Goal: Task Accomplishment & Management: Complete application form

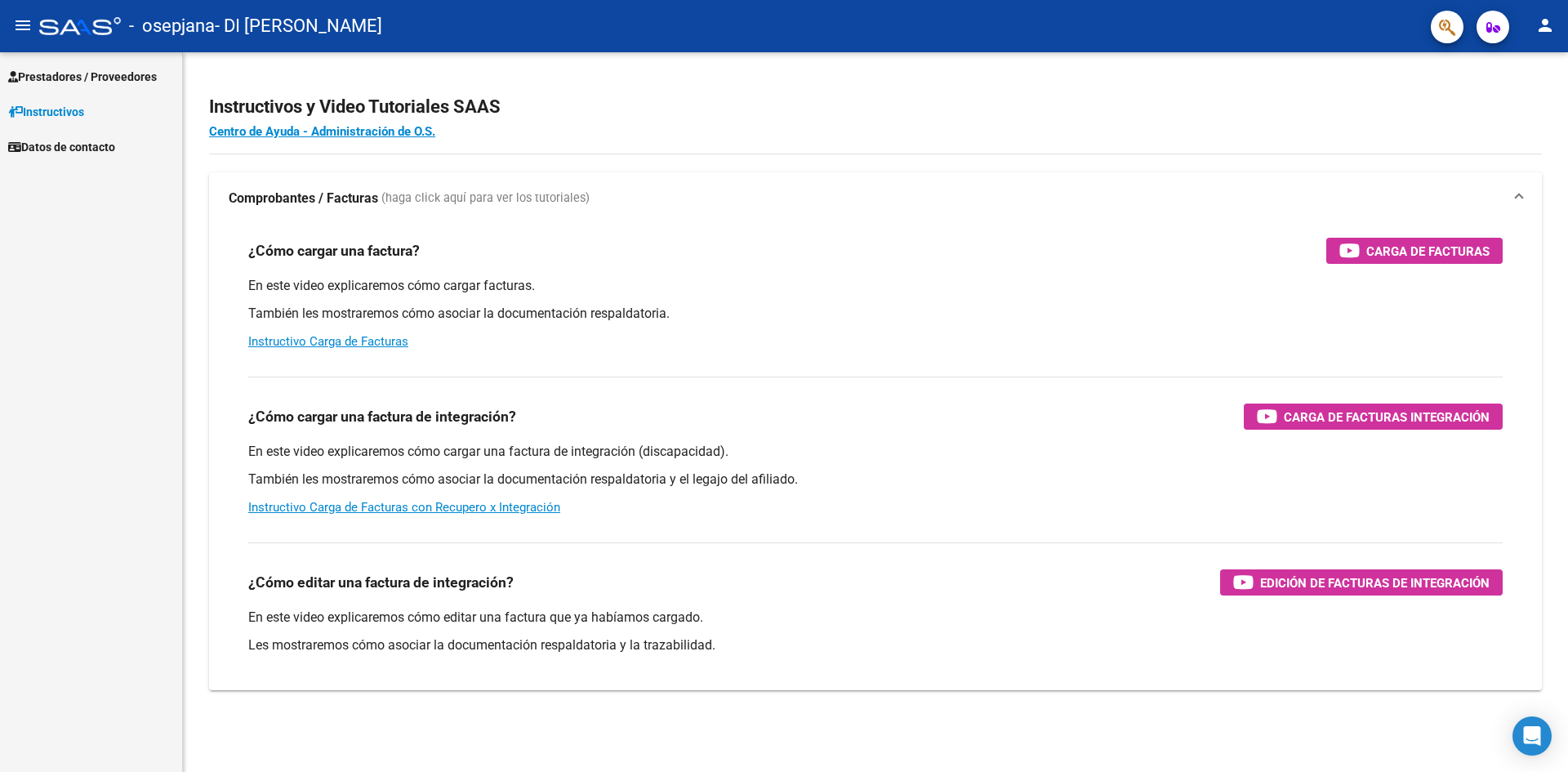
click at [95, 62] on link "Prestadores / Proveedores" at bounding box center [91, 77] width 182 height 35
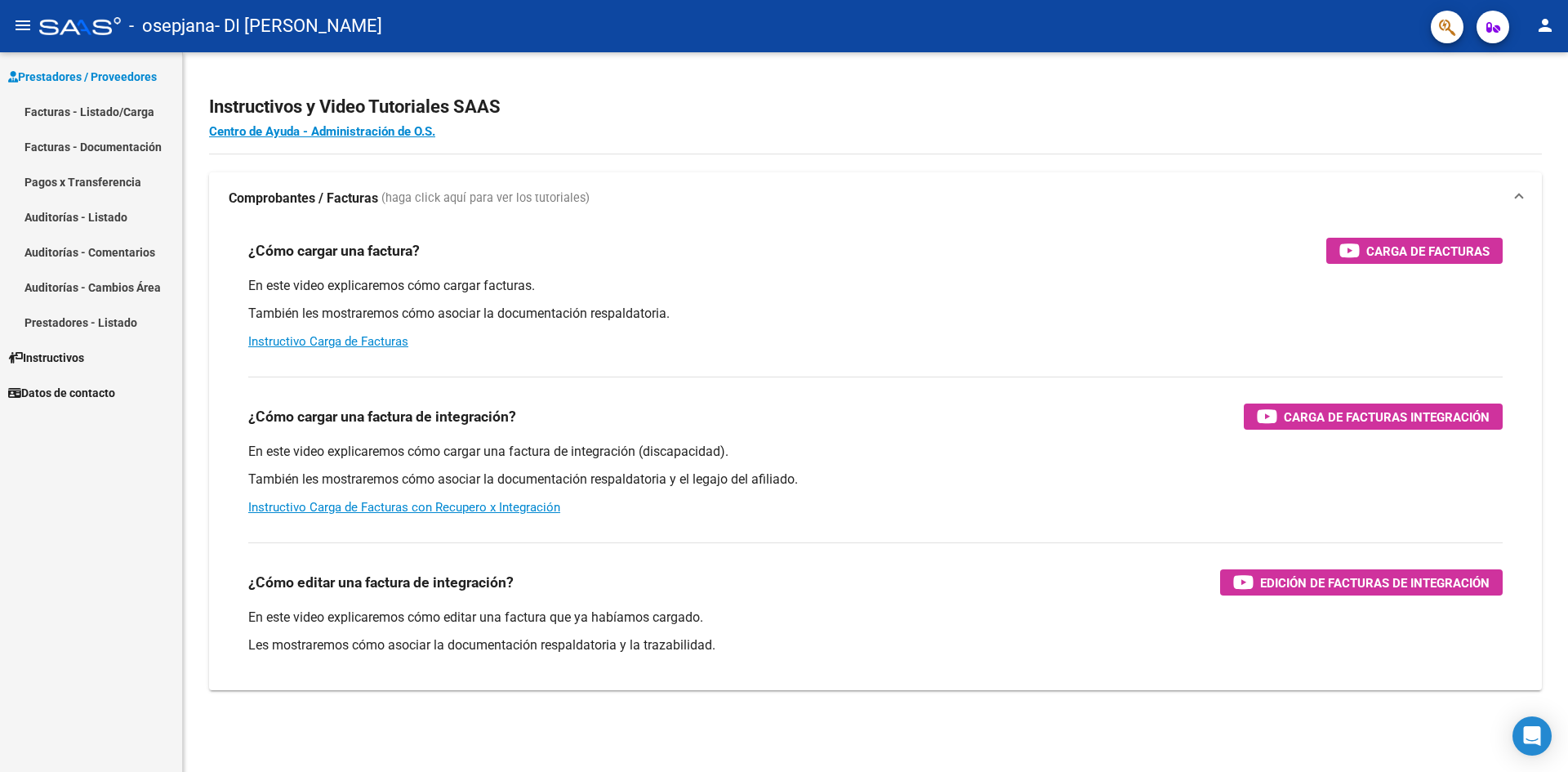
click at [118, 112] on link "Facturas - Listado/Carga" at bounding box center [91, 112] width 182 height 35
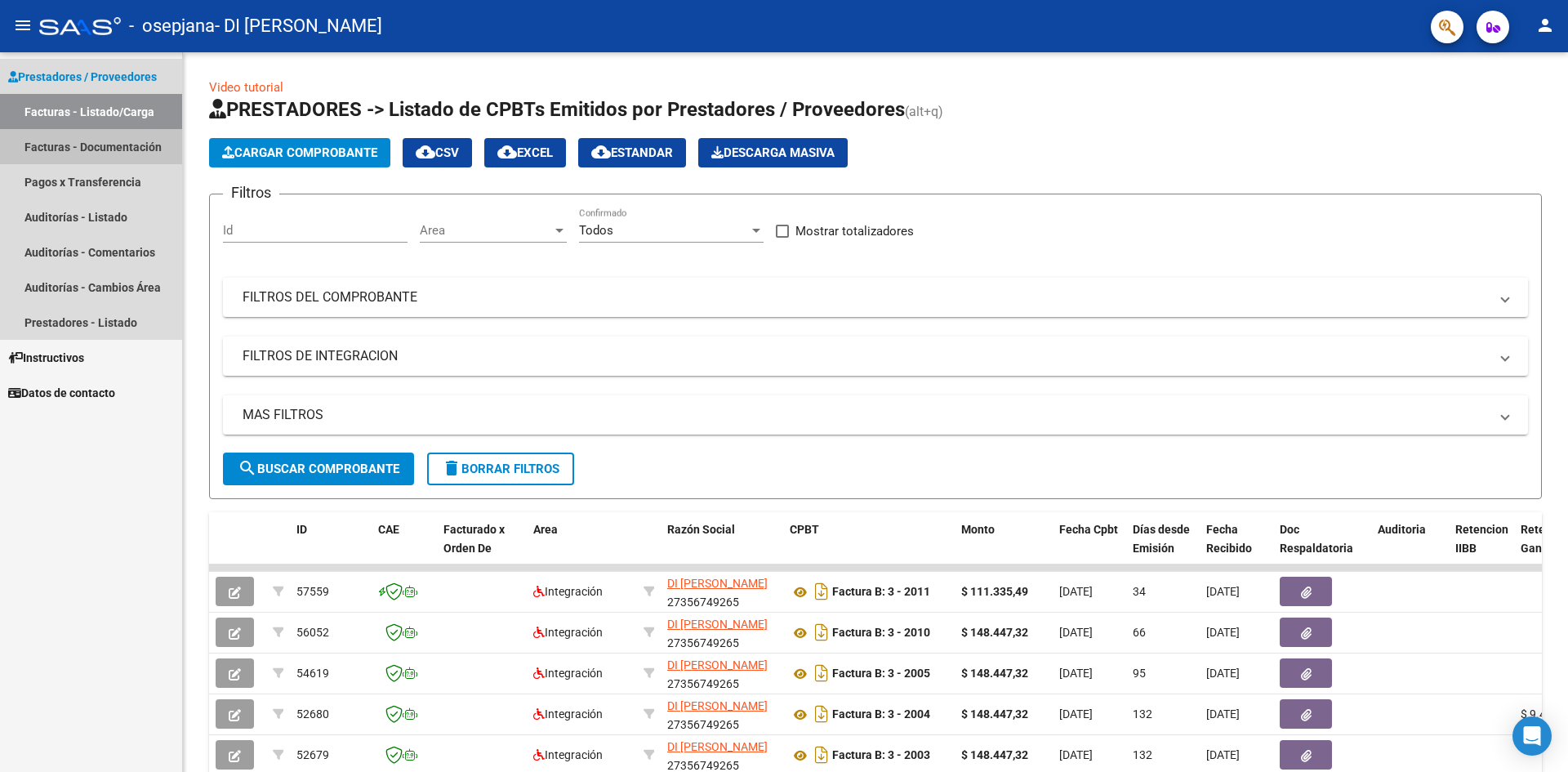
click at [97, 139] on link "Facturas - Documentación" at bounding box center [91, 146] width 182 height 35
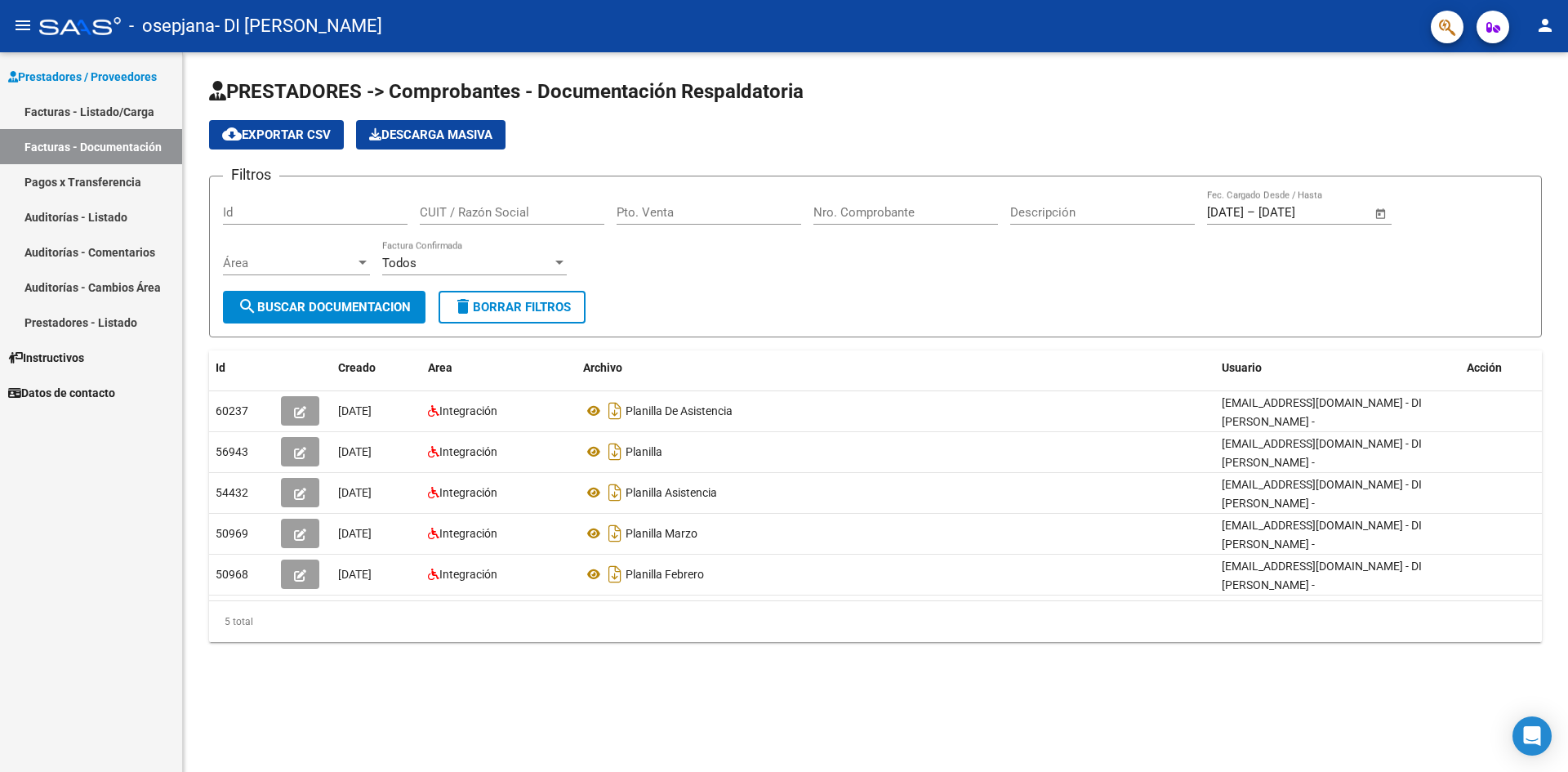
click at [116, 97] on link "Facturas - Listado/Carga" at bounding box center [91, 112] width 182 height 35
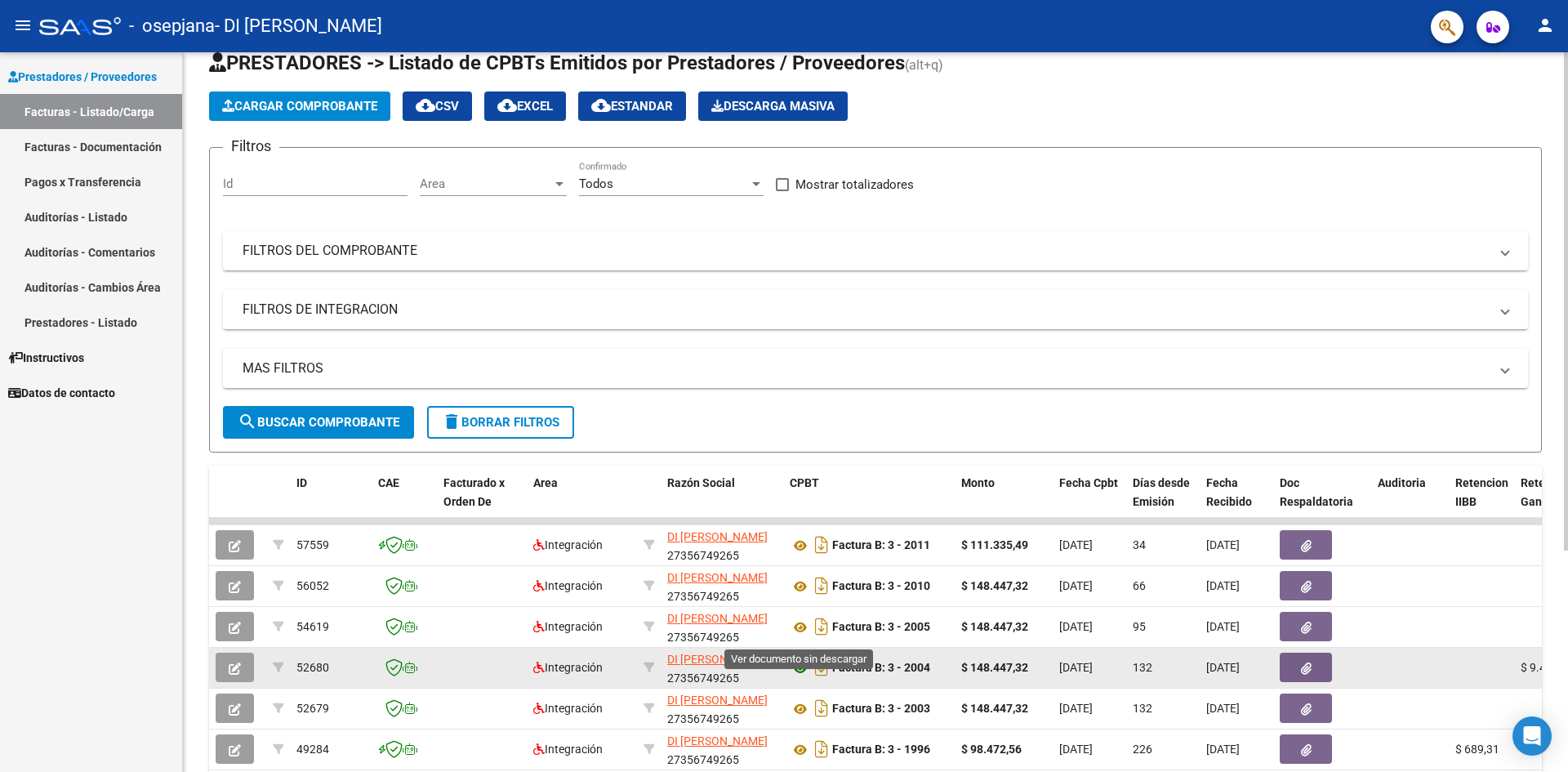
scroll to position [82, 0]
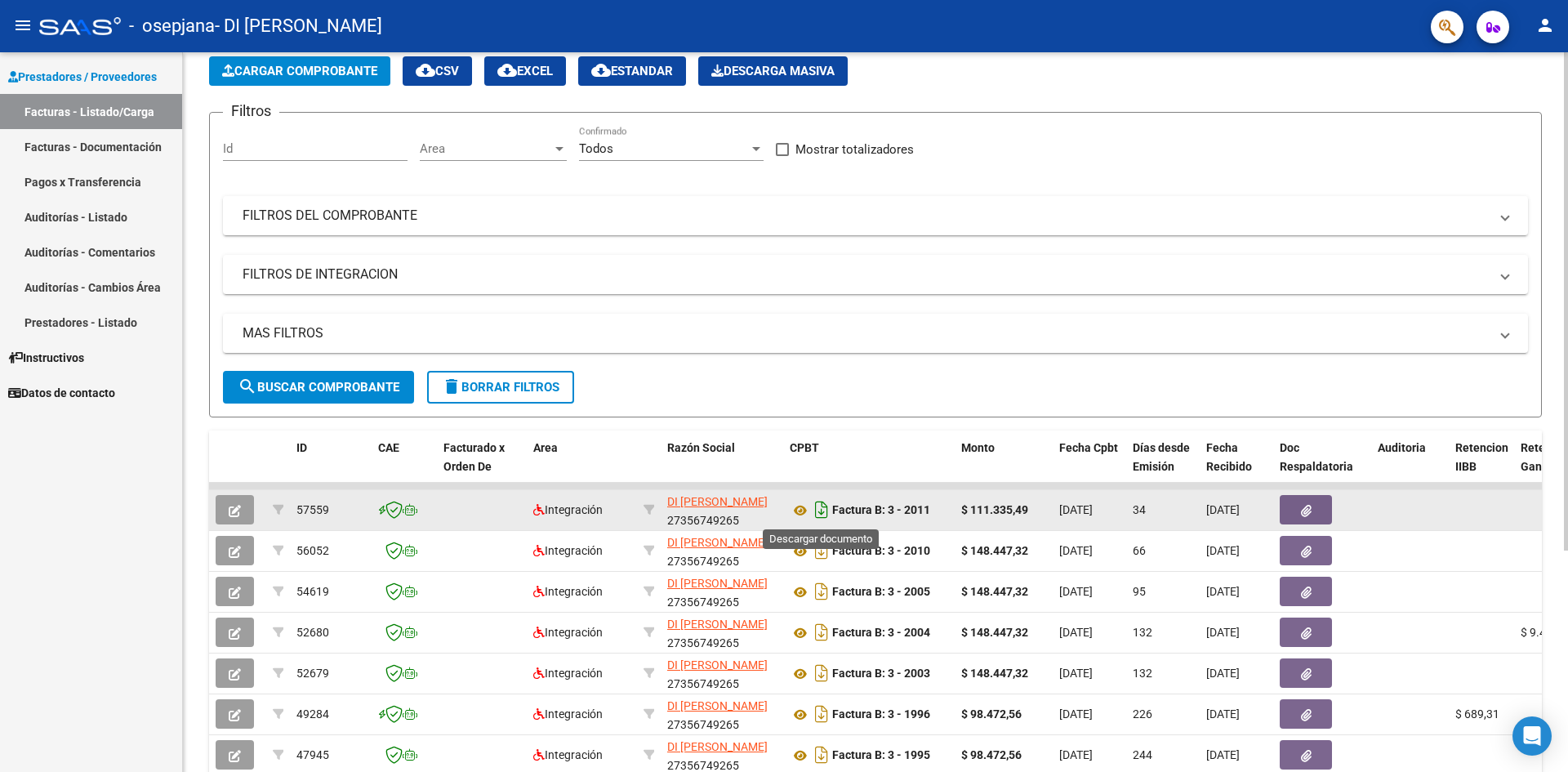
click at [823, 509] on icon "Descargar documento" at bounding box center [821, 510] width 21 height 26
click at [328, 78] on span "Cargar Comprobante" at bounding box center [300, 71] width 155 height 15
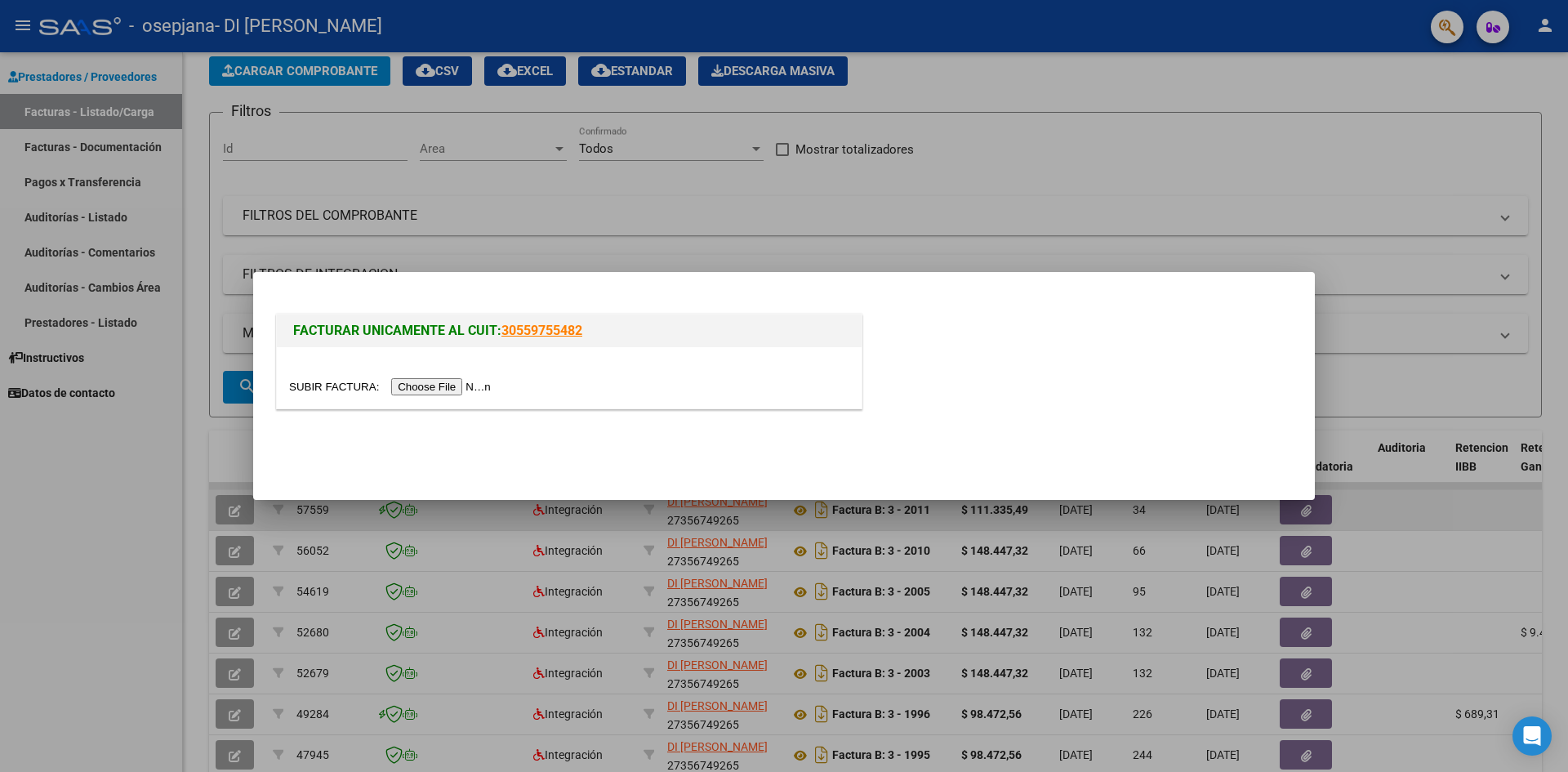
click at [465, 385] on input "file" at bounding box center [392, 387] width 206 height 17
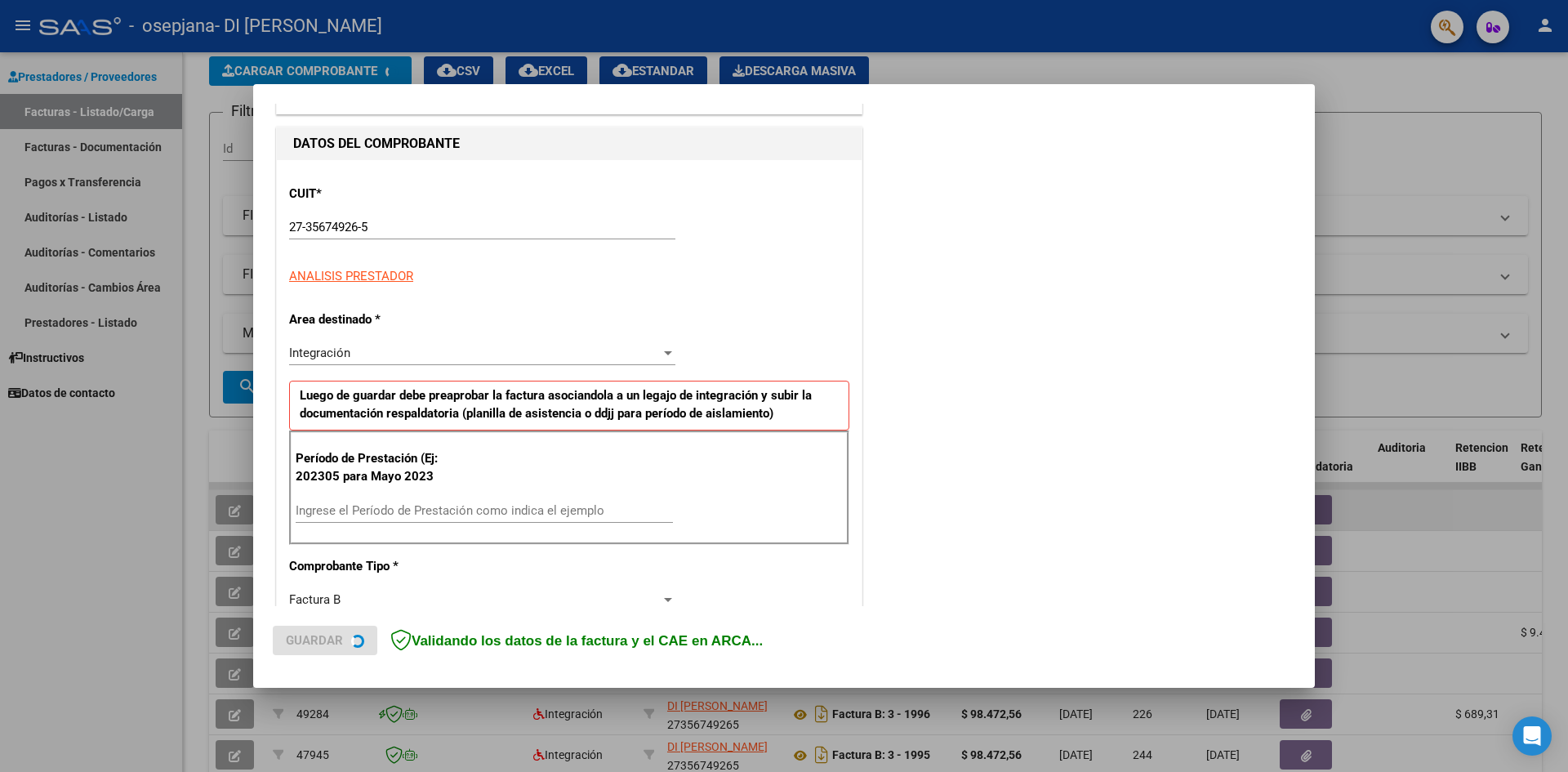
scroll to position [164, 0]
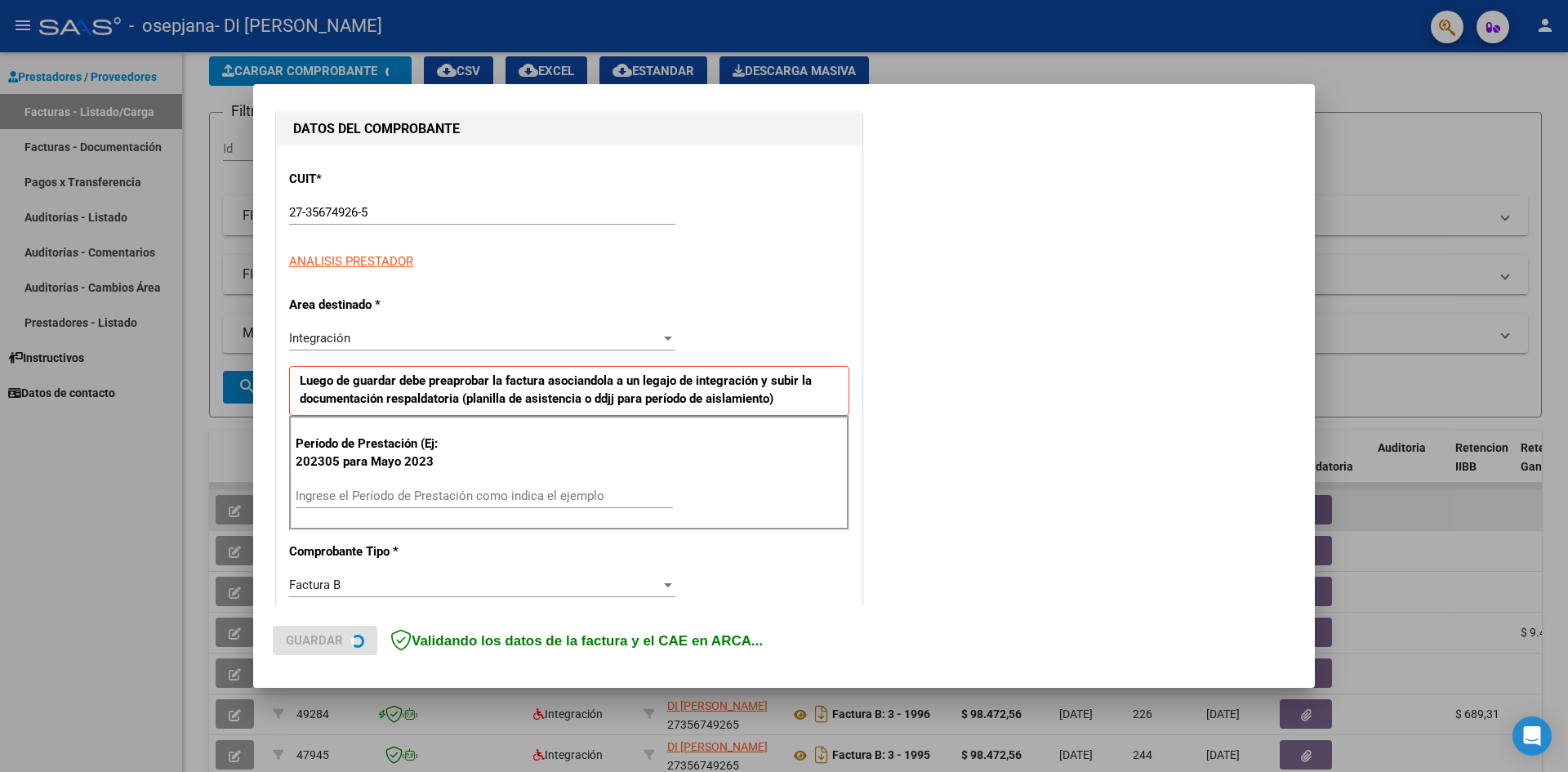
click at [474, 332] on div "Integración" at bounding box center [475, 338] width 372 height 15
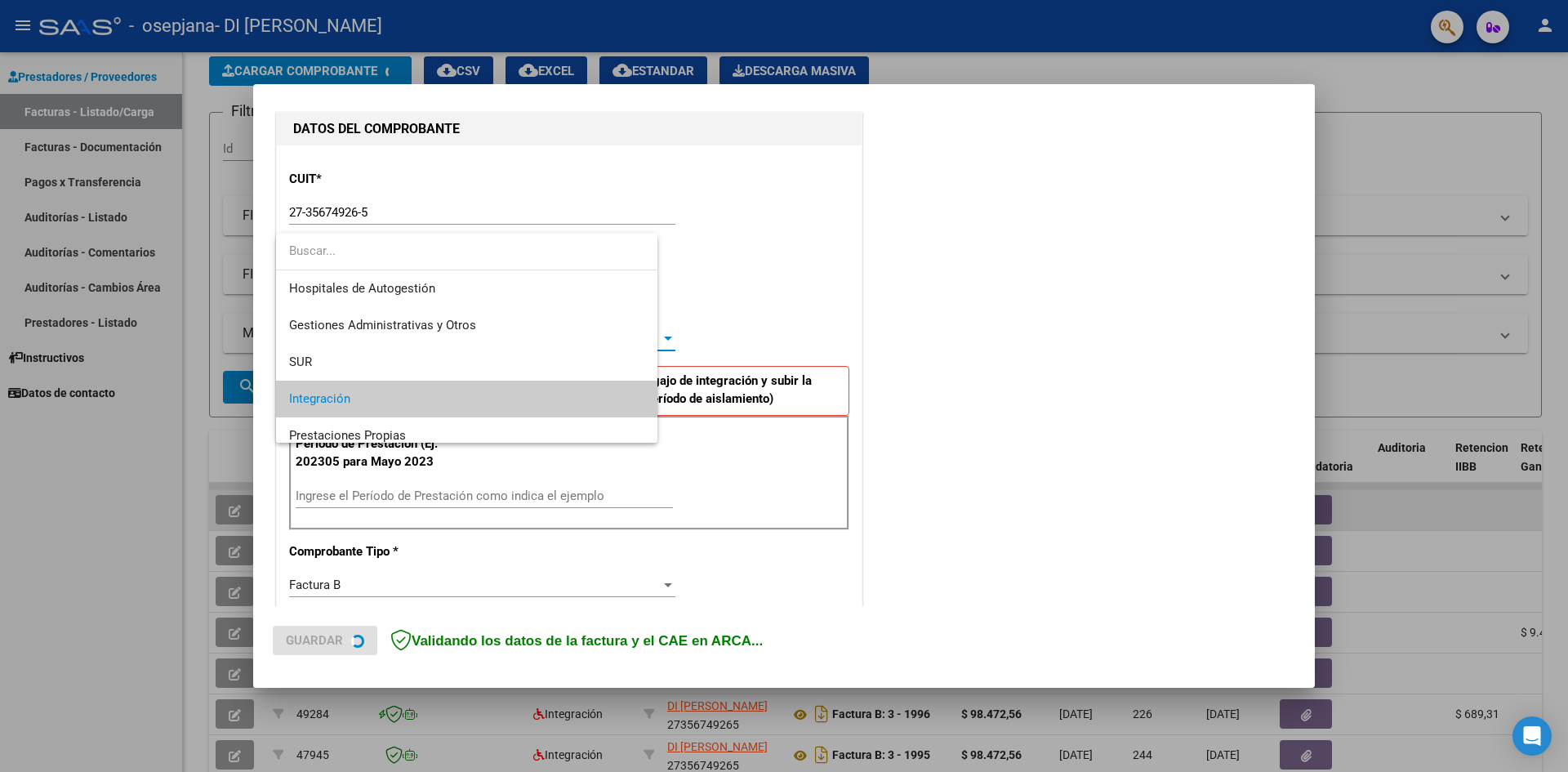
scroll to position [61, 0]
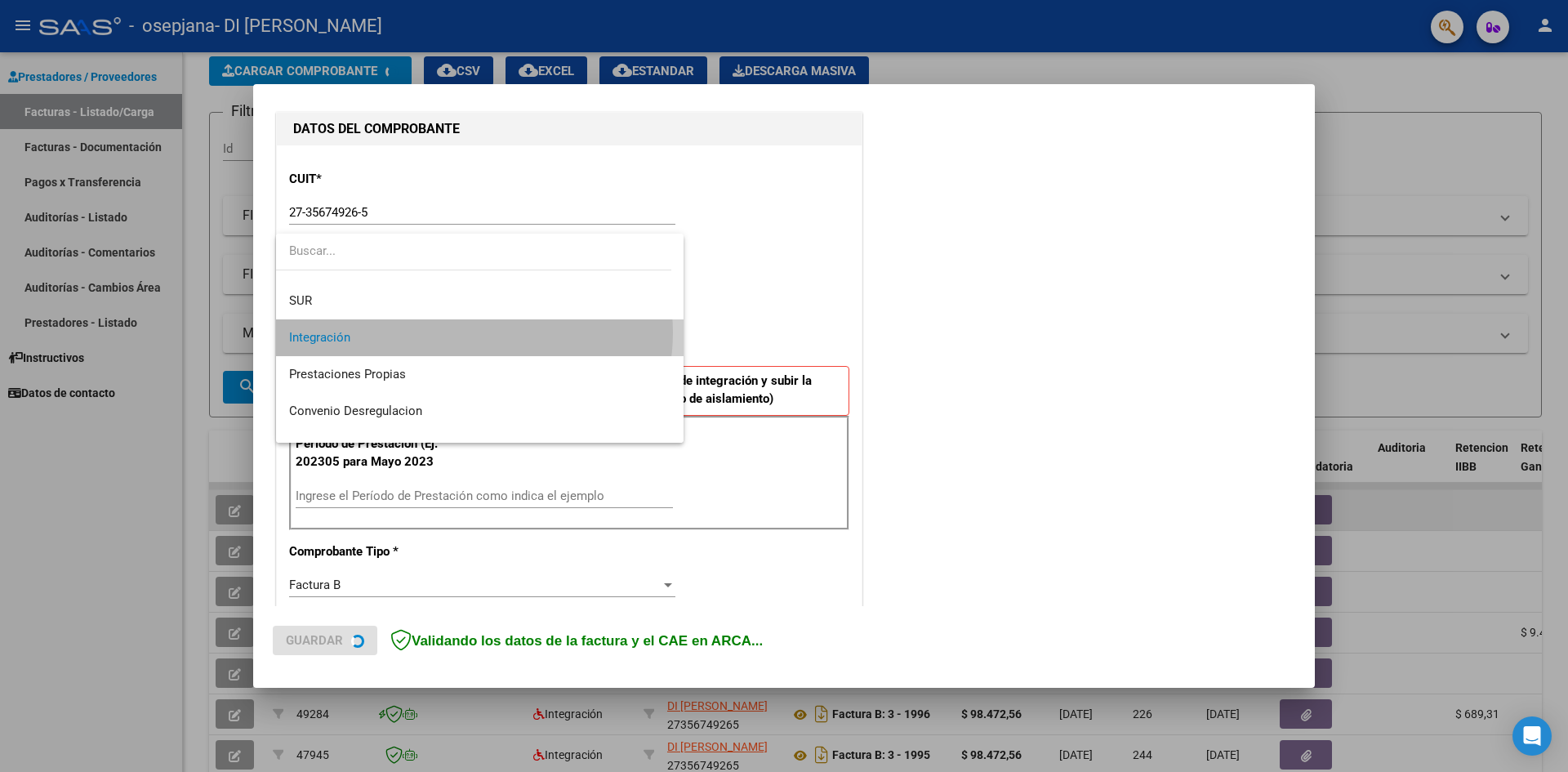
click at [474, 332] on span "Integración" at bounding box center [480, 338] width 382 height 37
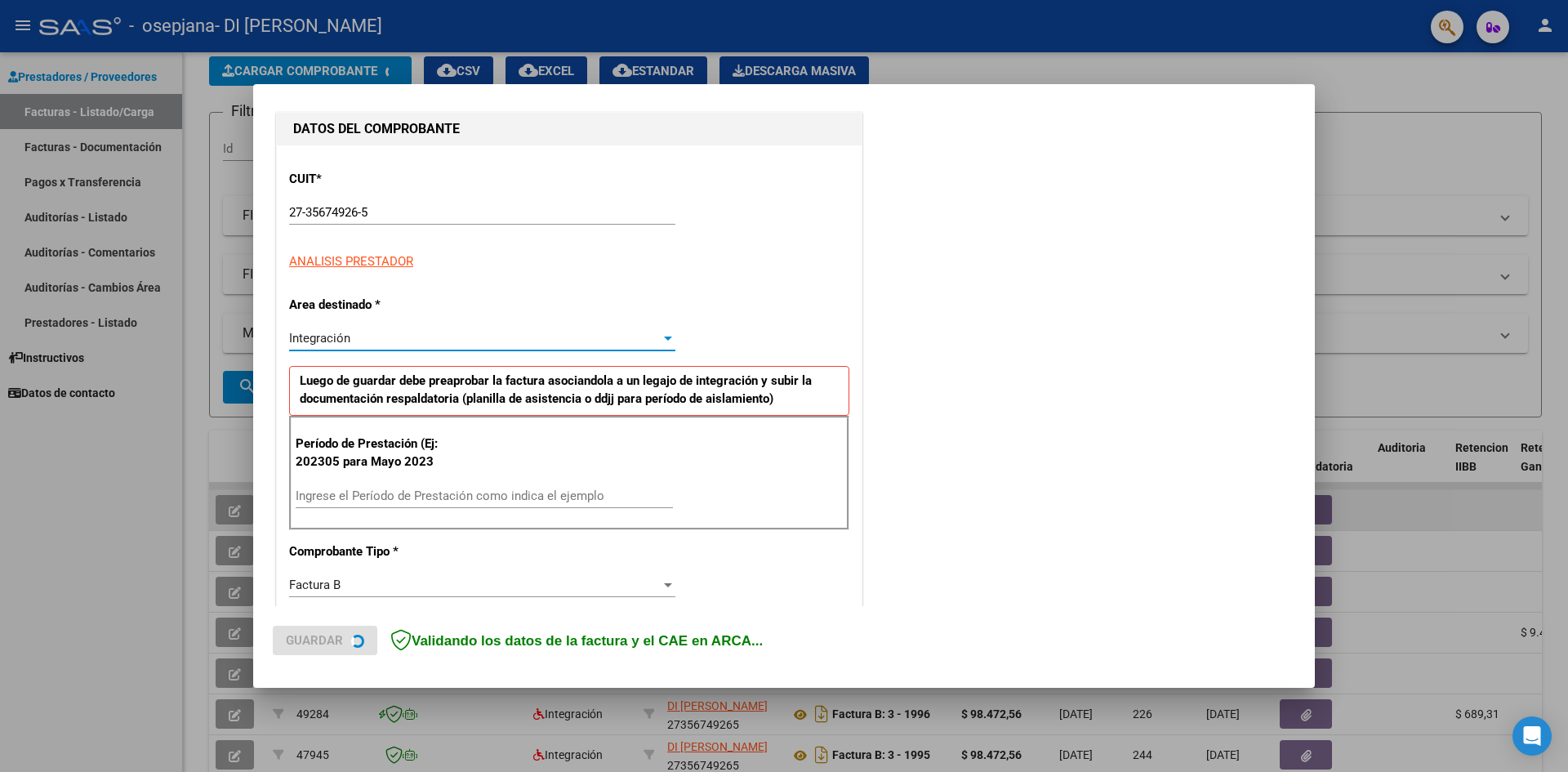
click at [416, 490] on input "Ingrese el Período de Prestación como indica el ejemplo" at bounding box center [483, 496] width 377 height 15
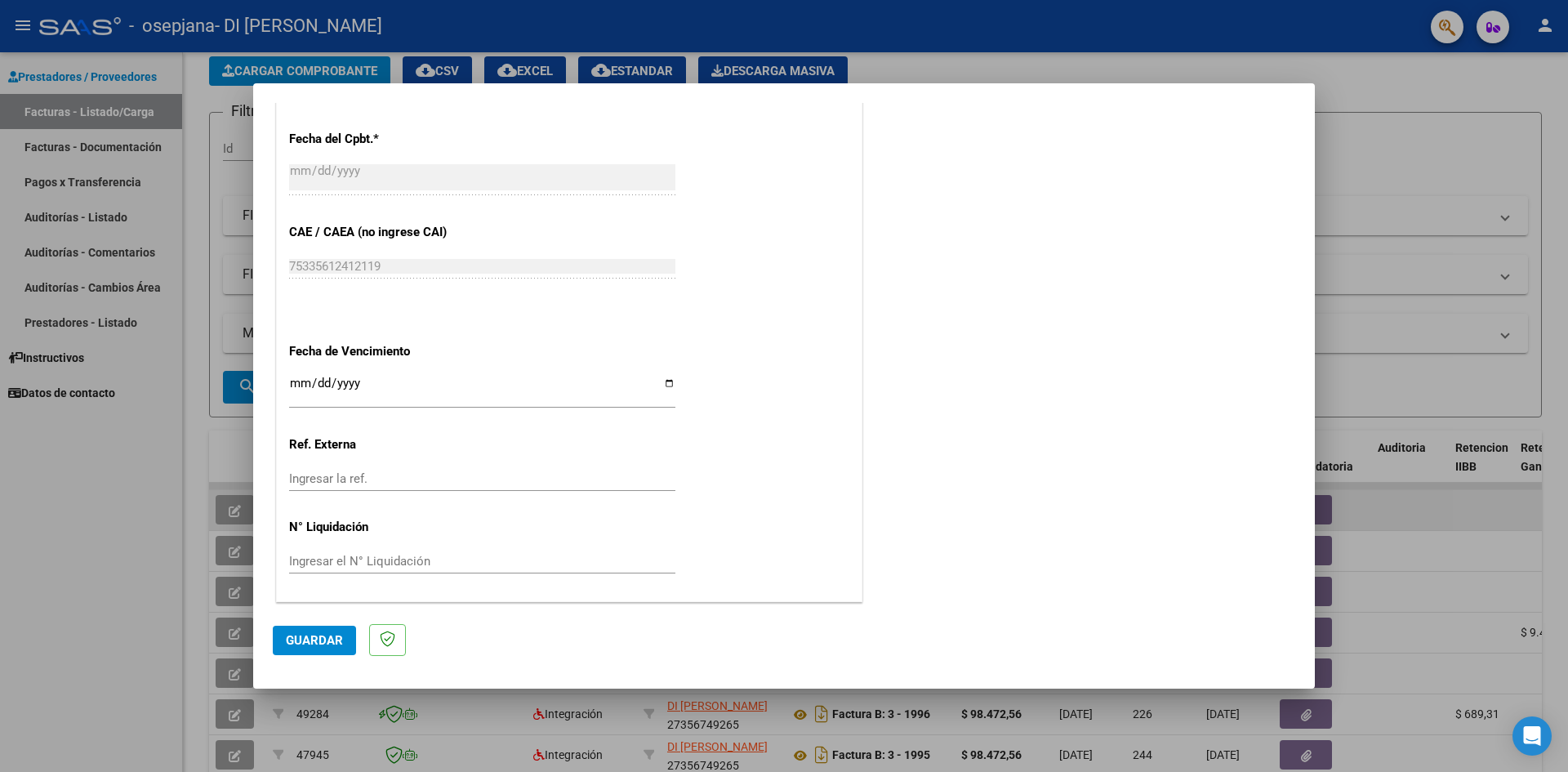
scroll to position [906, 0]
type input "202507"
click at [326, 644] on span "Guardar" at bounding box center [314, 640] width 57 height 15
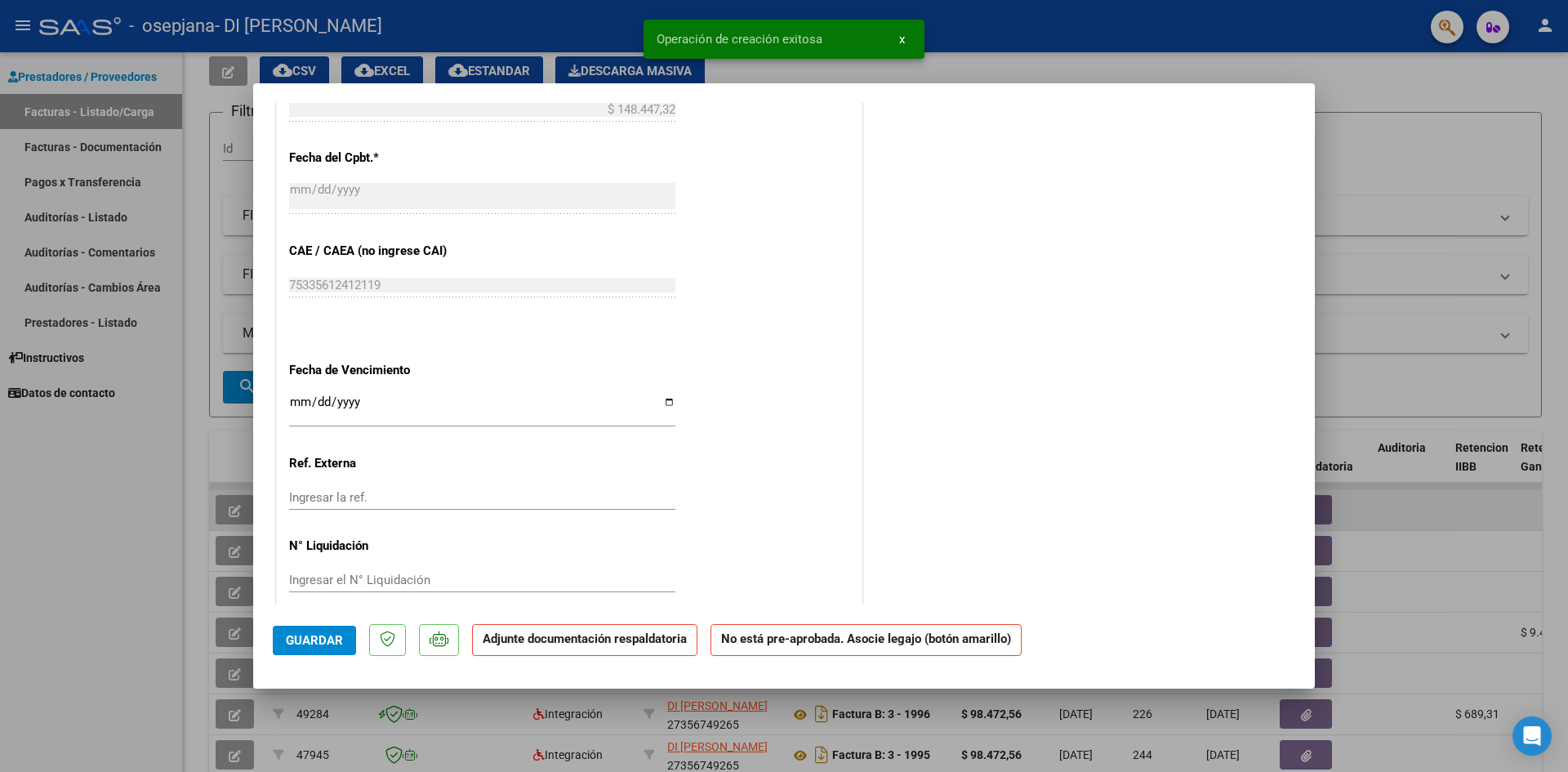
scroll to position [918, 0]
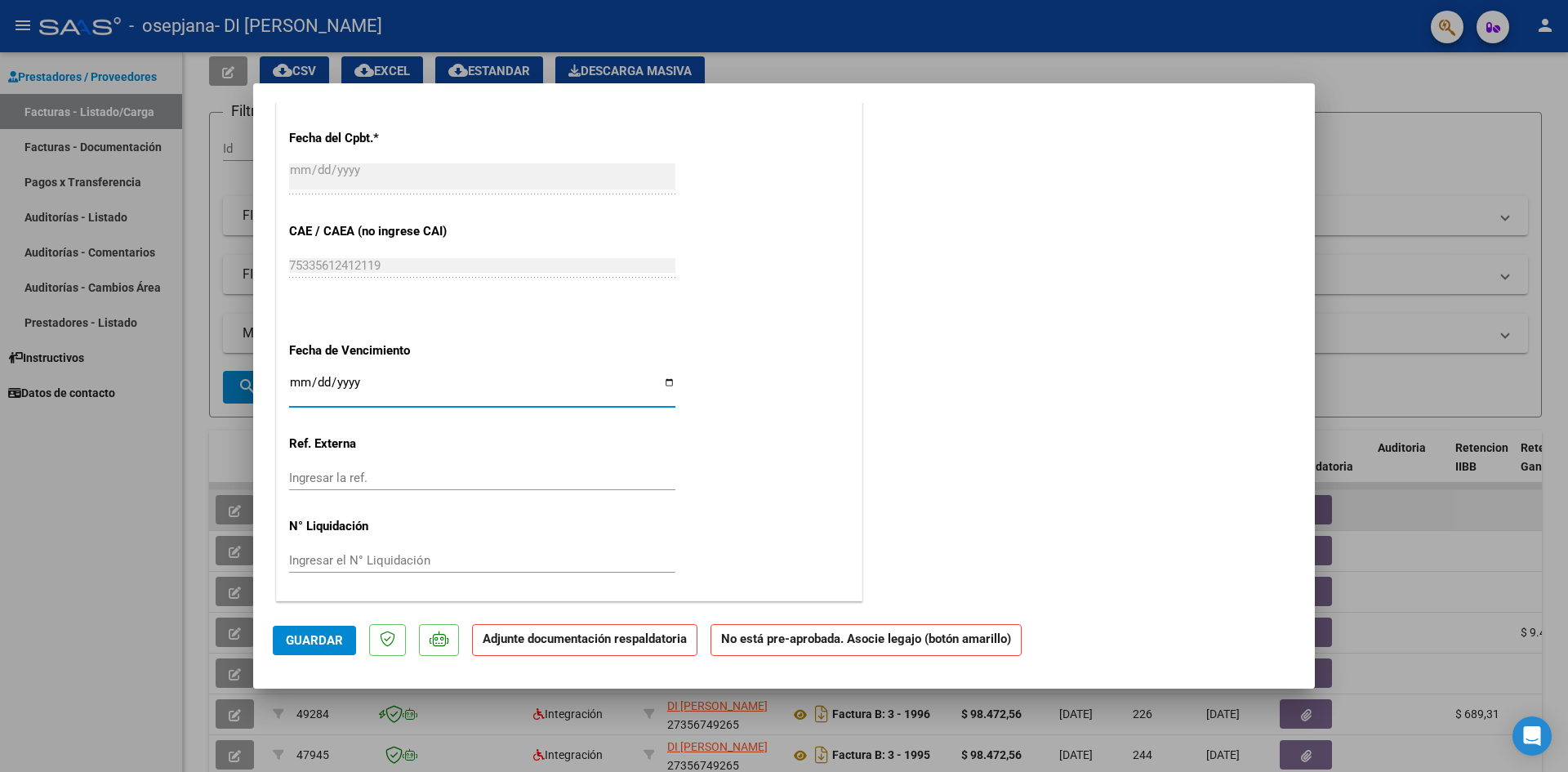
click at [667, 384] on input "Ingresar la fecha" at bounding box center [482, 389] width 386 height 26
click at [319, 383] on input "[DATE]" at bounding box center [482, 389] width 386 height 26
click at [294, 380] on input "[DATE]" at bounding box center [482, 389] width 386 height 26
type input "[DATE]"
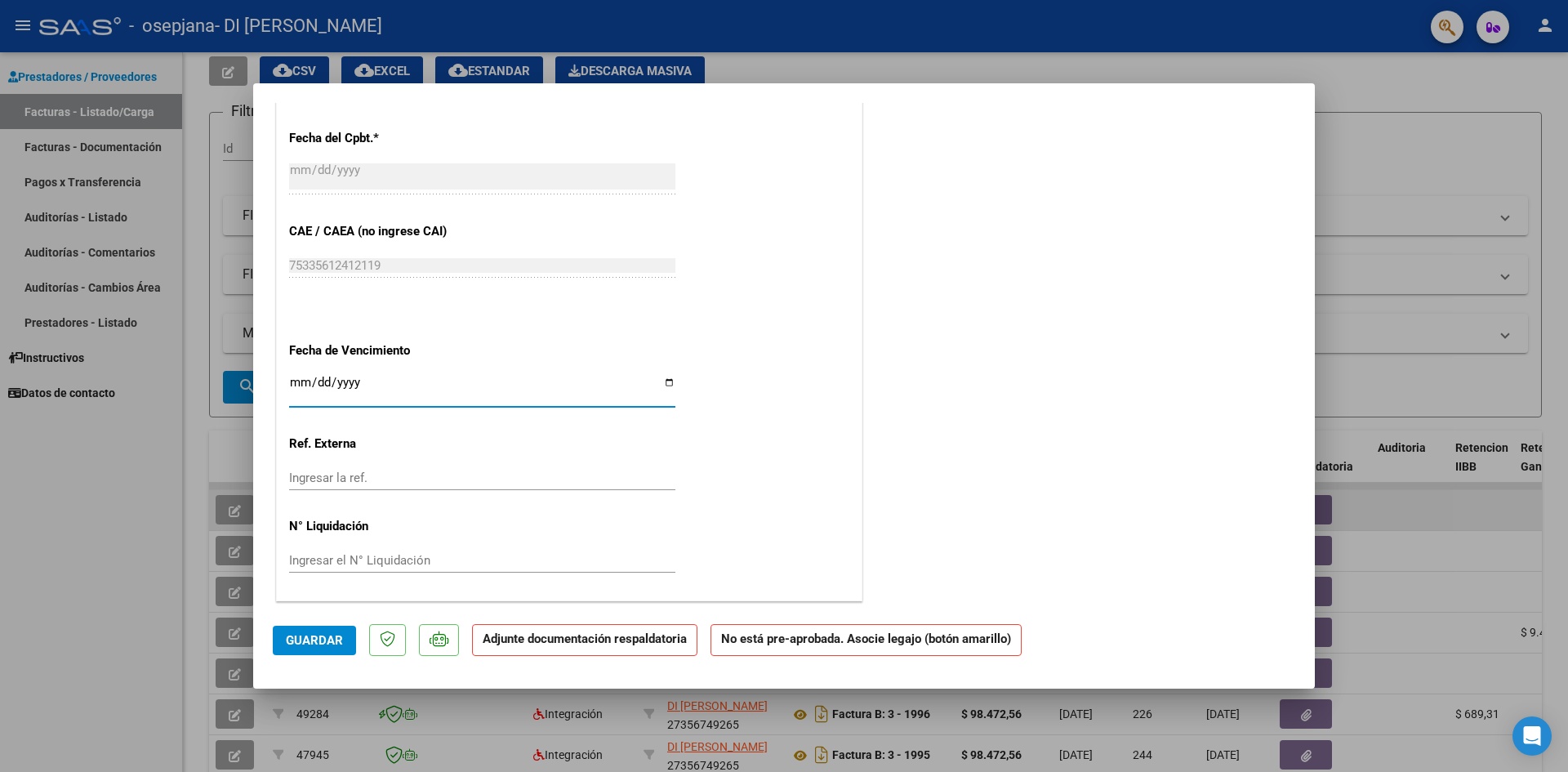
click at [329, 641] on span "Guardar" at bounding box center [314, 640] width 57 height 15
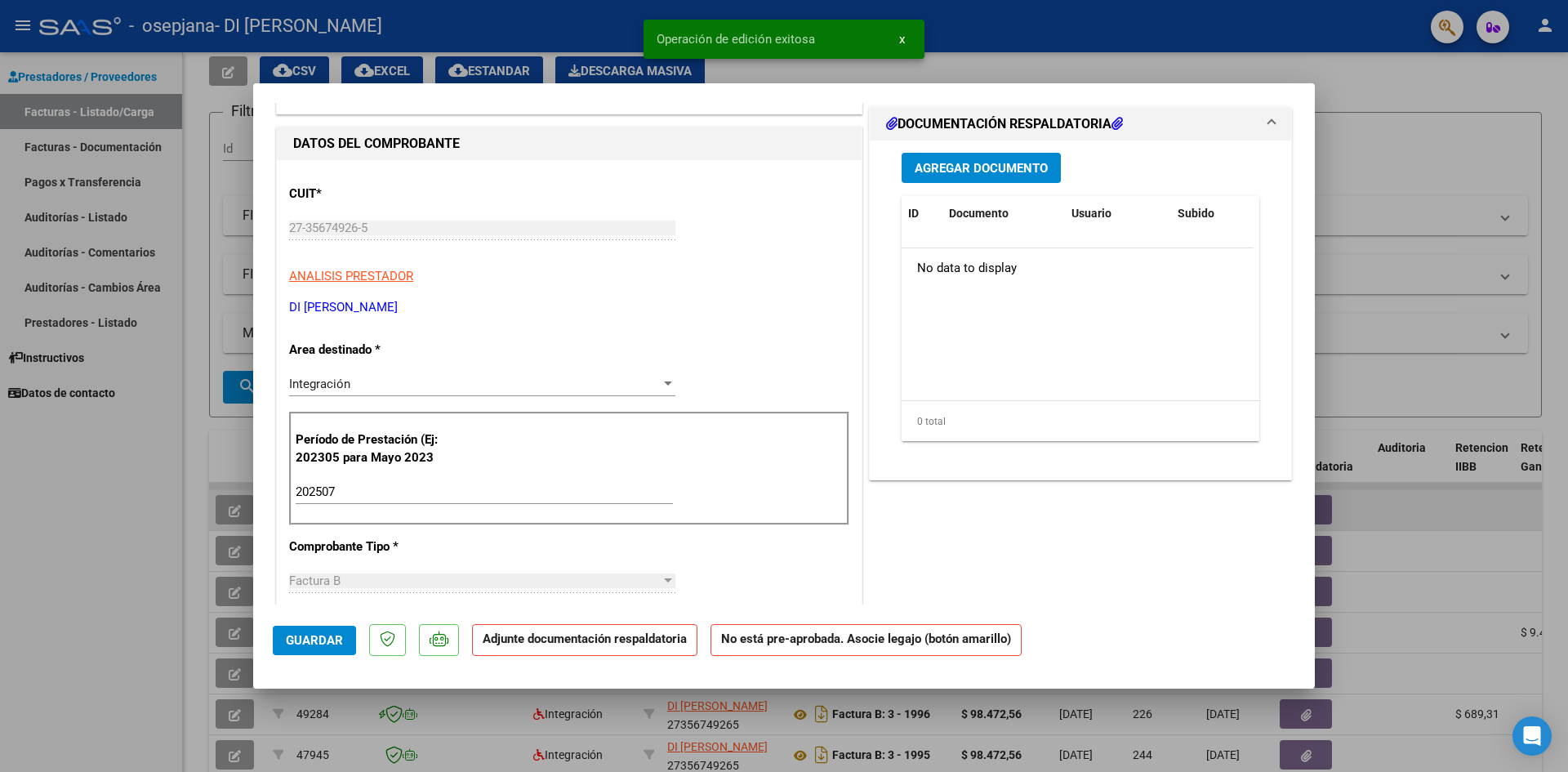
scroll to position [0, 0]
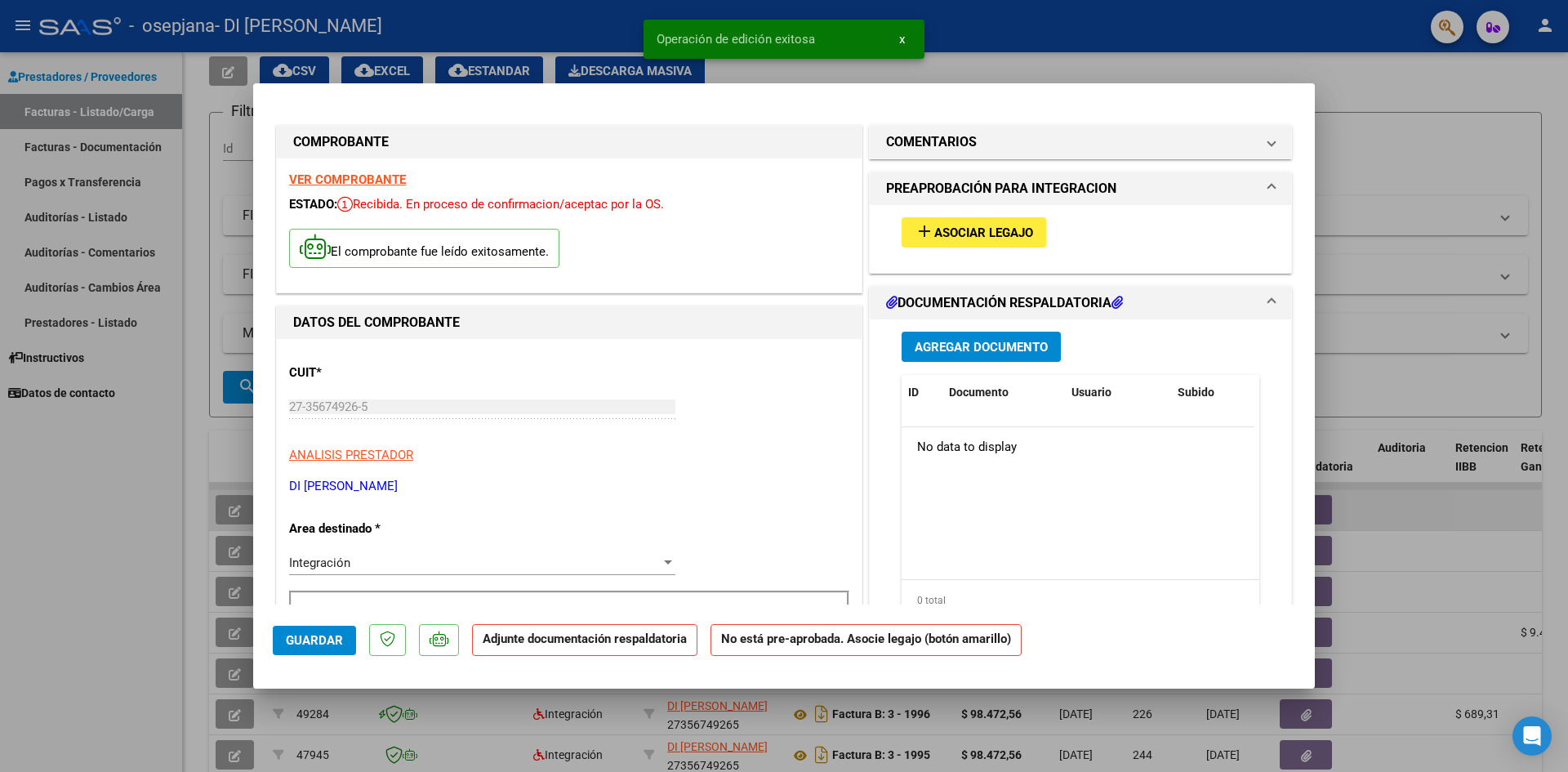
click at [979, 220] on button "add Asociar Legajo" at bounding box center [974, 232] width 145 height 30
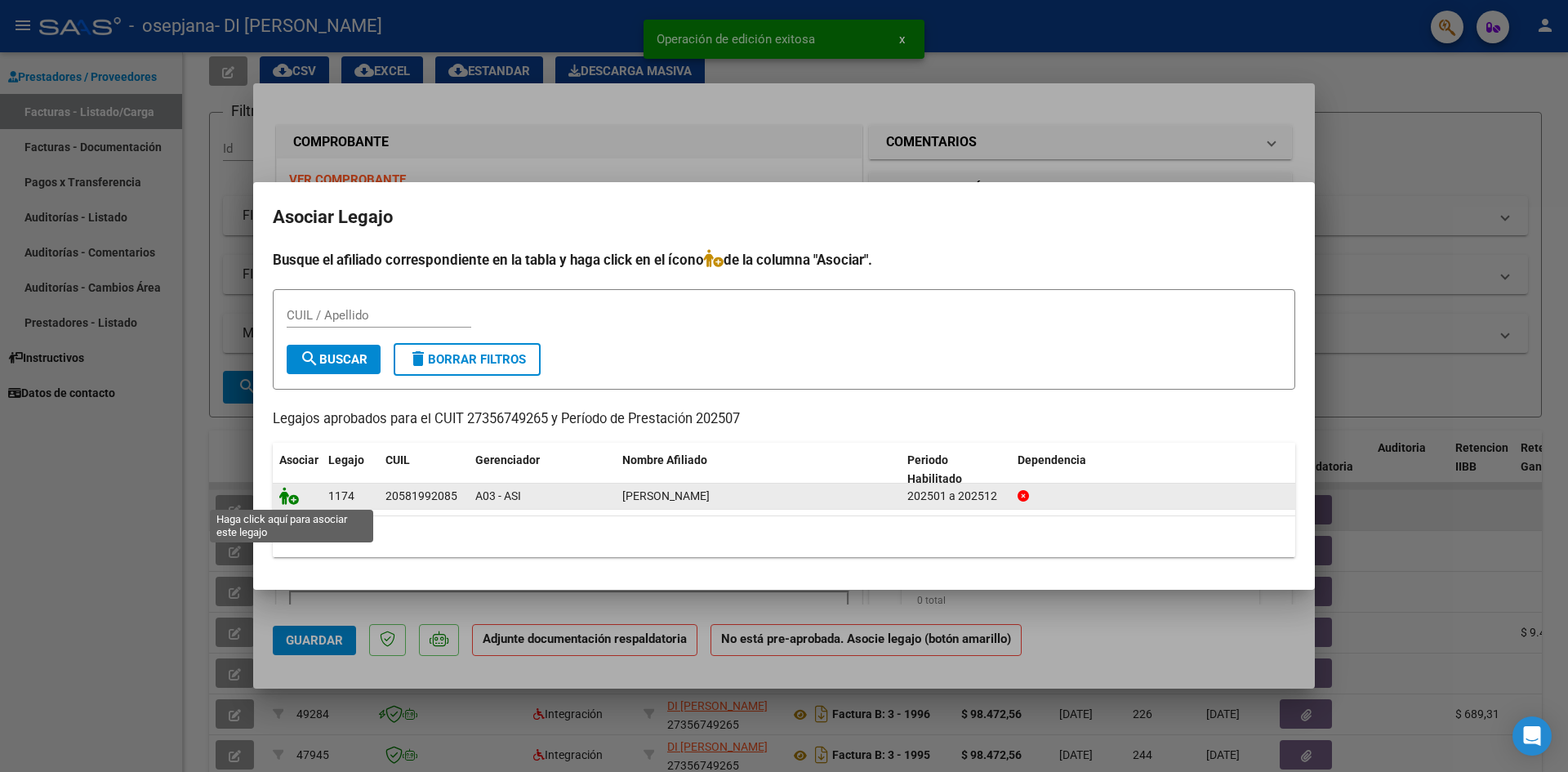
click at [290, 499] on icon at bounding box center [289, 496] width 20 height 18
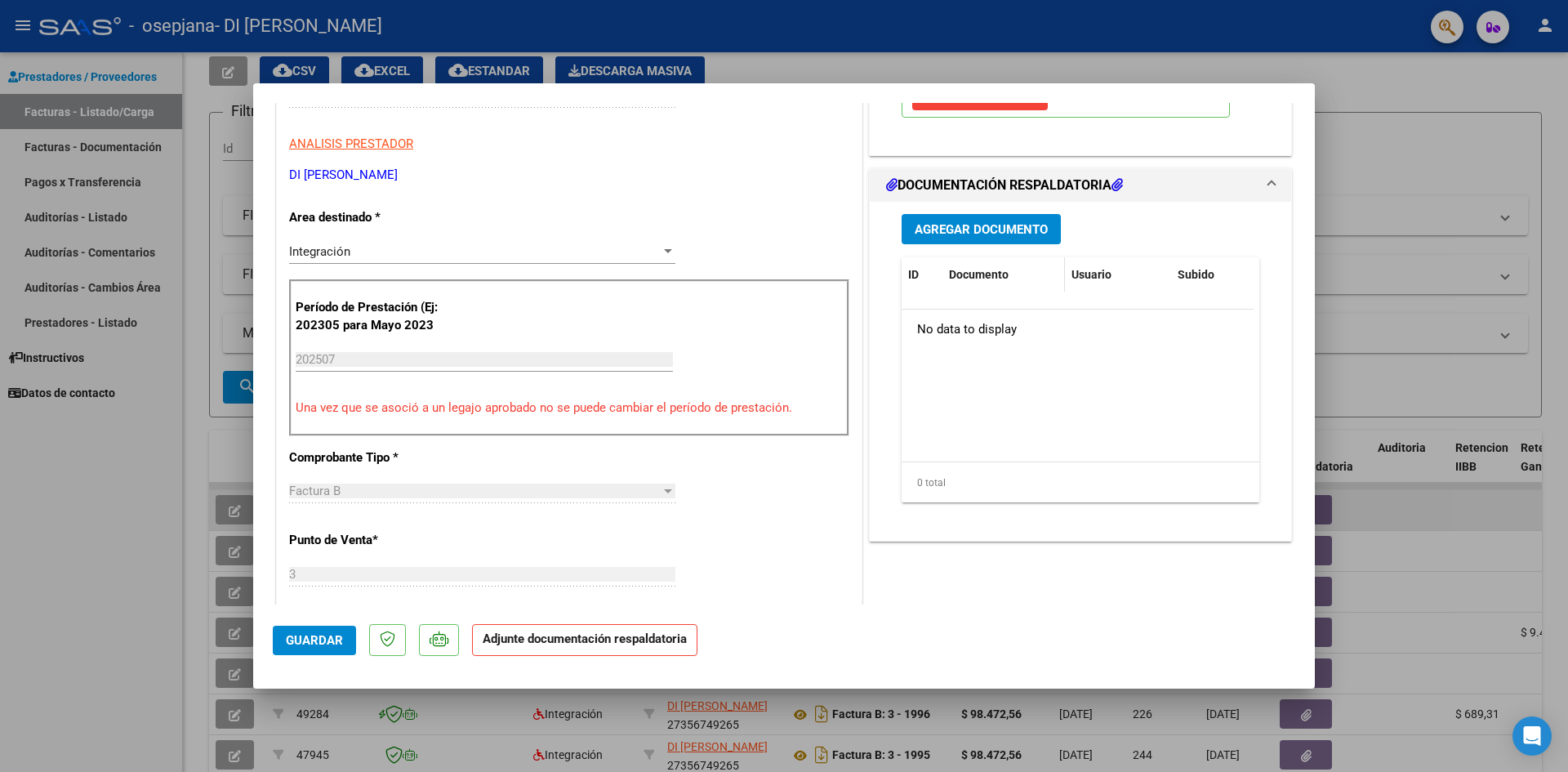
scroll to position [327, 0]
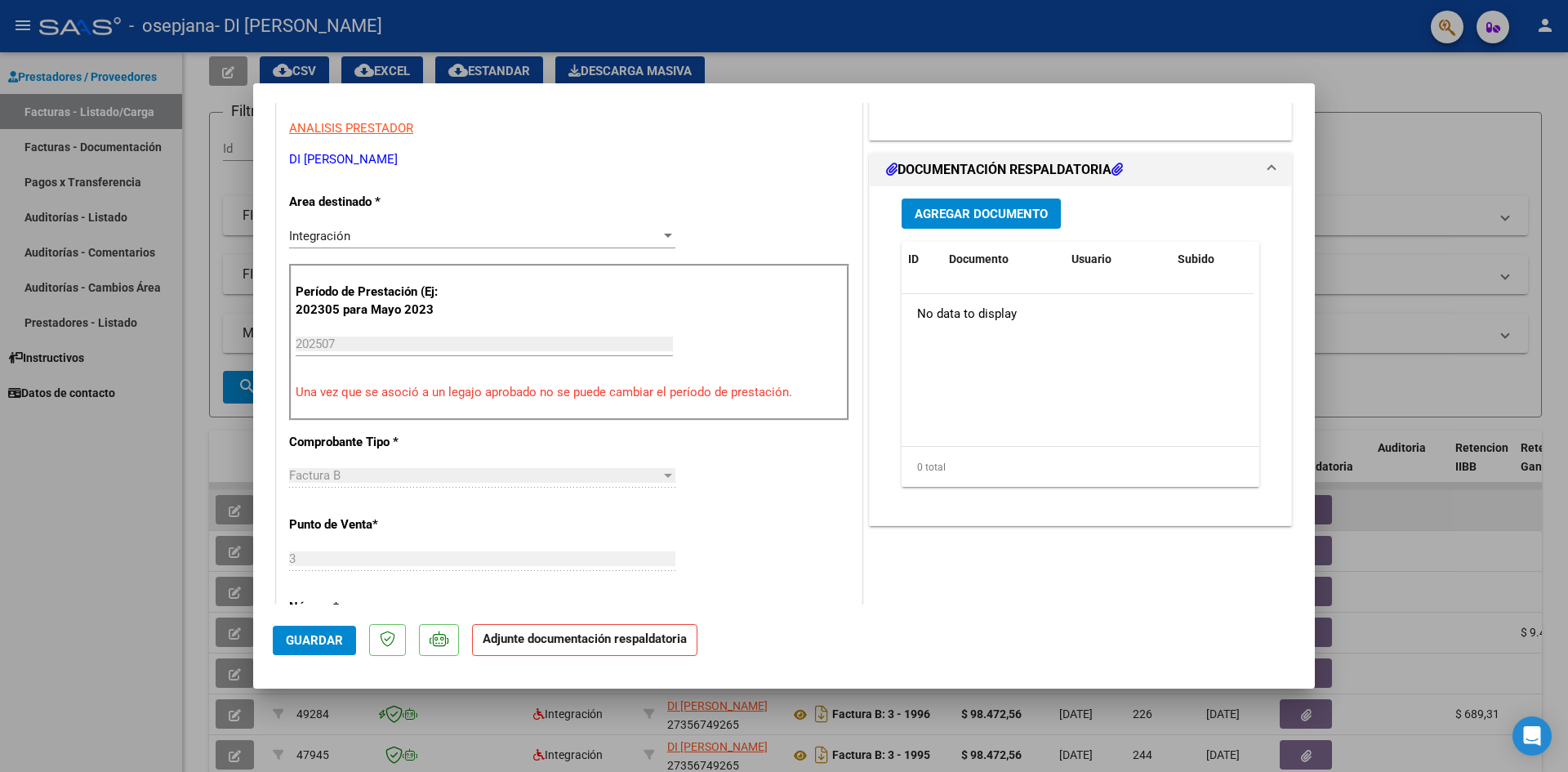
click at [1021, 192] on div "Agregar Documento ID Documento Usuario Subido Acción No data to display 0 total…" at bounding box center [1080, 349] width 382 height 326
click at [1013, 213] on span "Agregar Documento" at bounding box center [981, 213] width 133 height 15
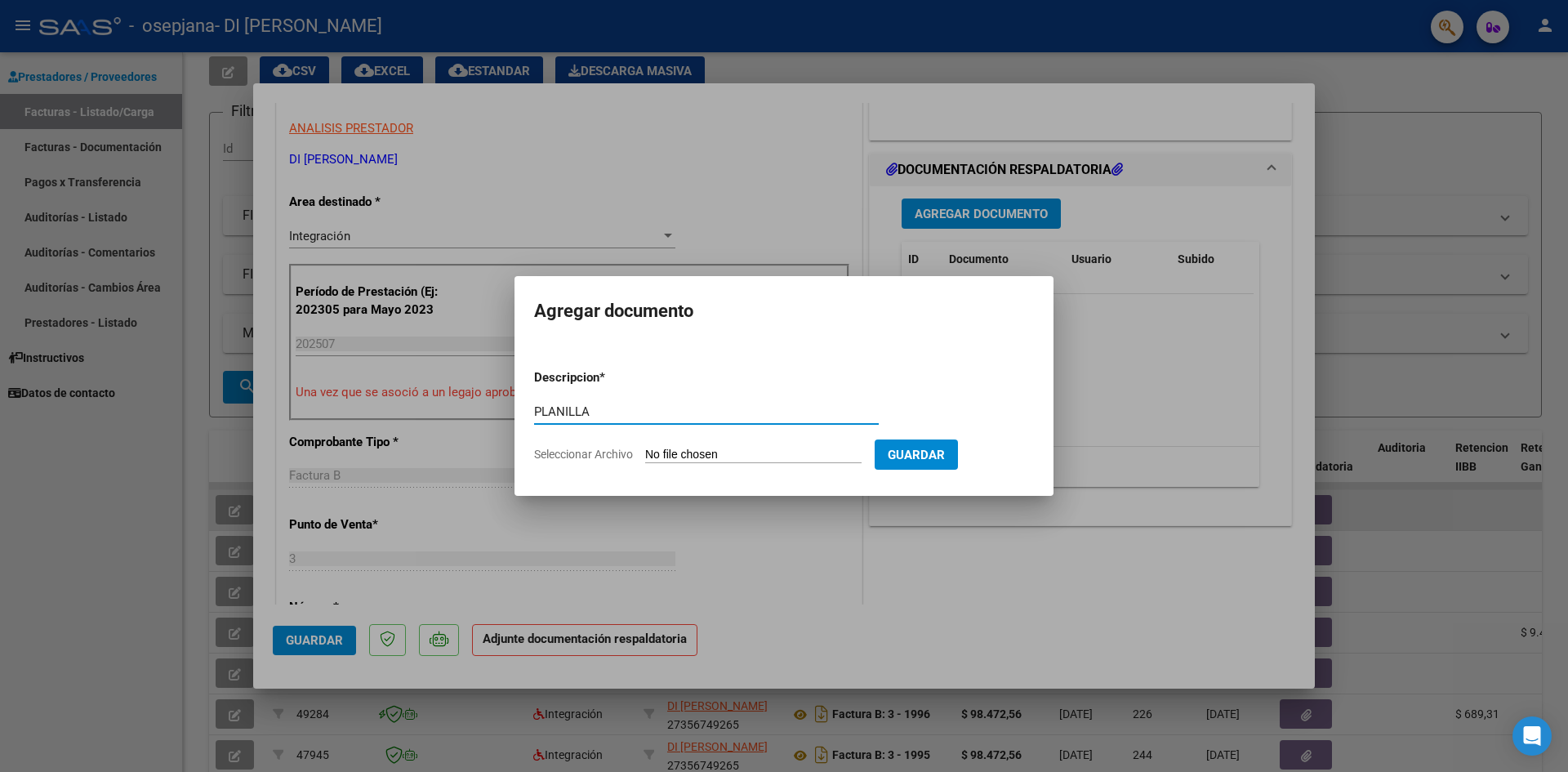
type input "PLANILLA"
click at [686, 451] on input "Seleccionar Archivo" at bounding box center [754, 456] width 216 height 16
type input "C:\fakepath\CamScanner [DATE] 11.05.pdf"
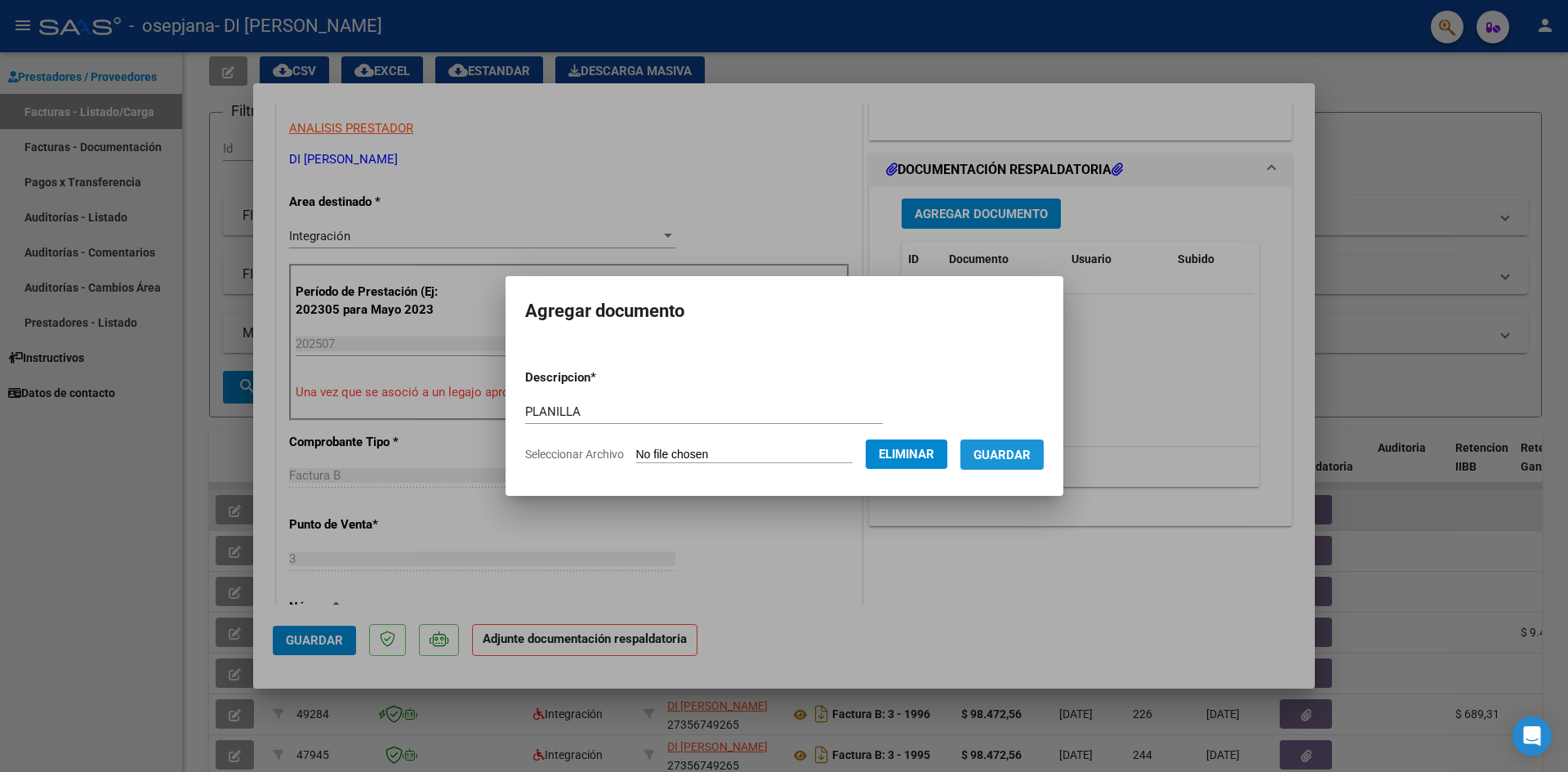
click at [1018, 448] on span "Guardar" at bounding box center [1003, 455] width 57 height 15
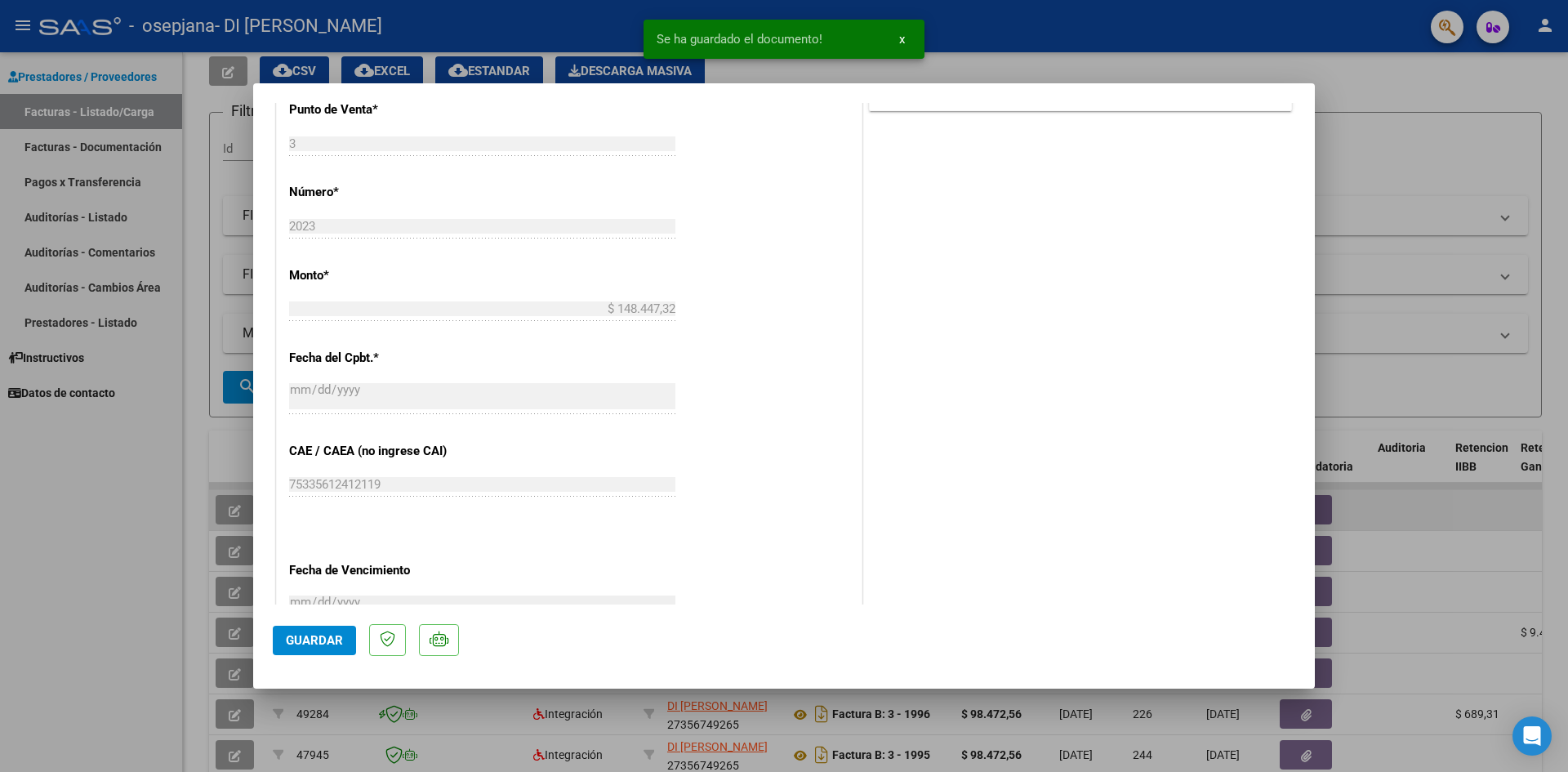
scroll to position [898, 0]
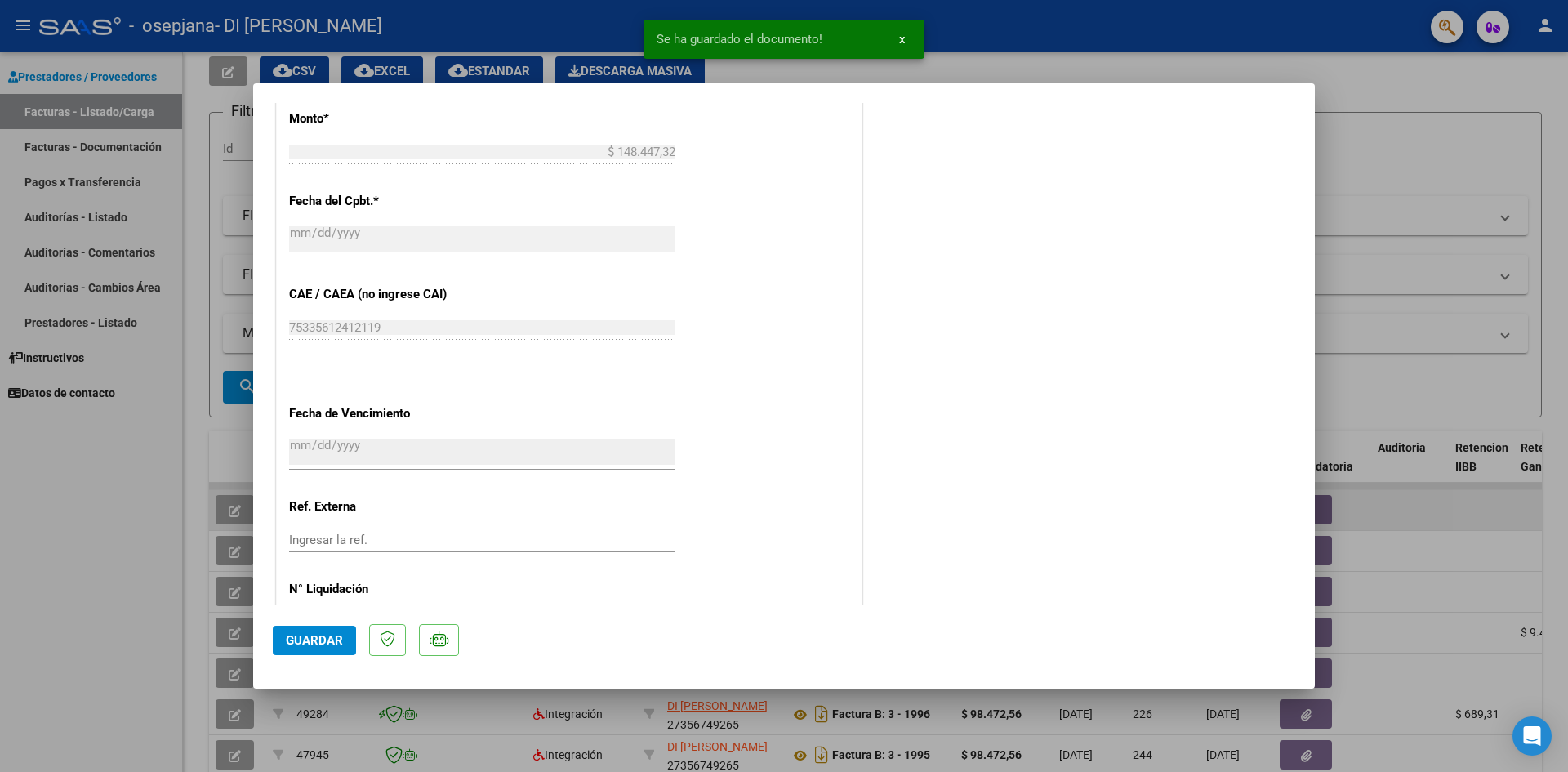
click at [321, 639] on span "Guardar" at bounding box center [314, 640] width 57 height 15
click at [316, 641] on span "Guardar" at bounding box center [314, 640] width 57 height 15
click at [91, 566] on div at bounding box center [784, 386] width 1568 height 772
type input "$ 0,00"
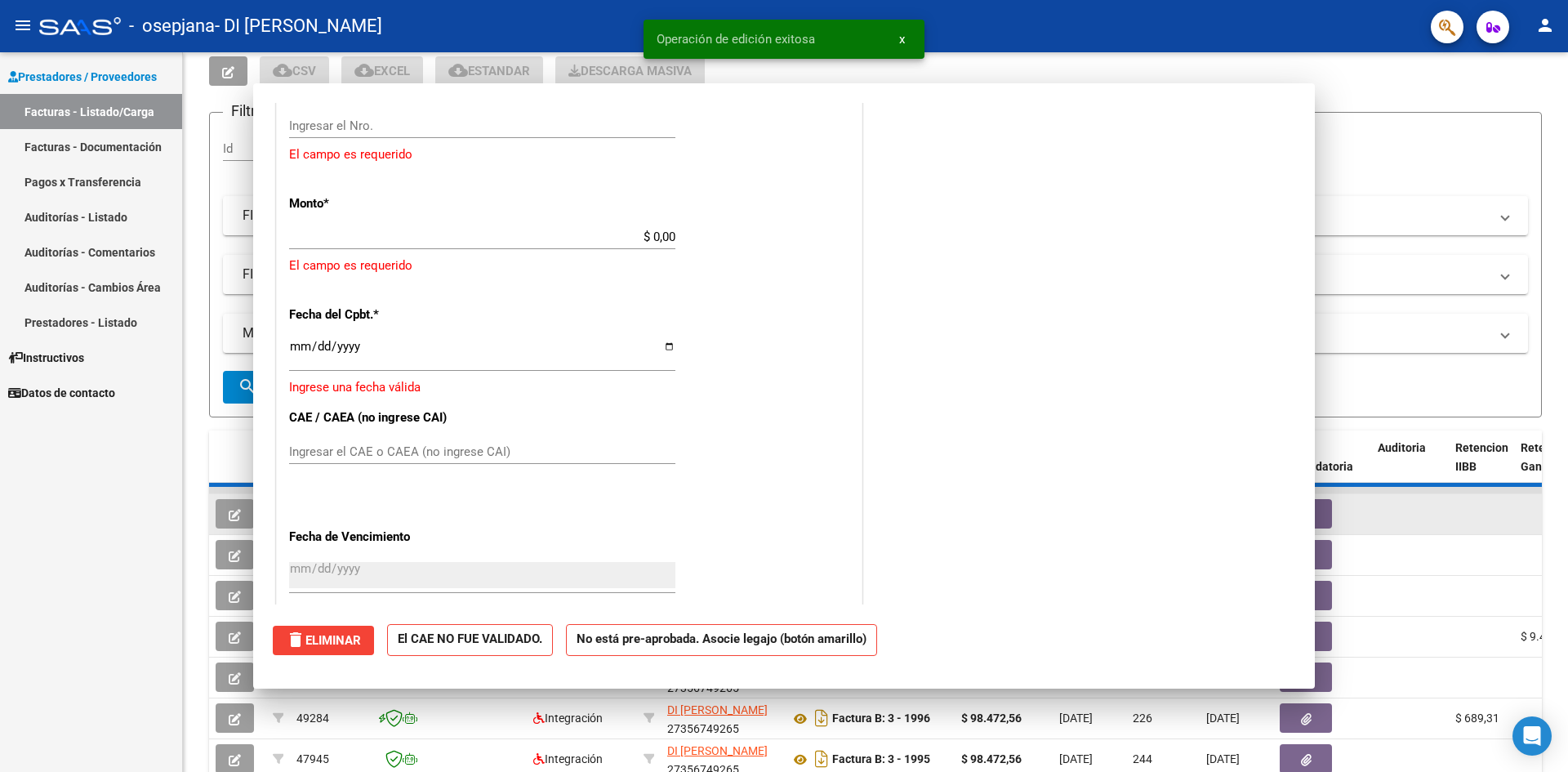
scroll to position [0, 0]
